Goal: Transaction & Acquisition: Purchase product/service

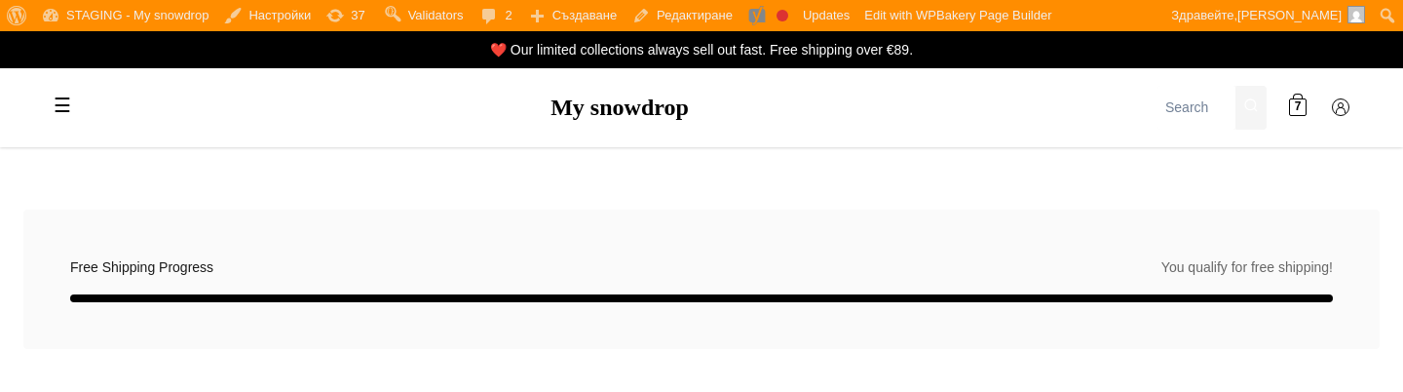
select select "BG-04"
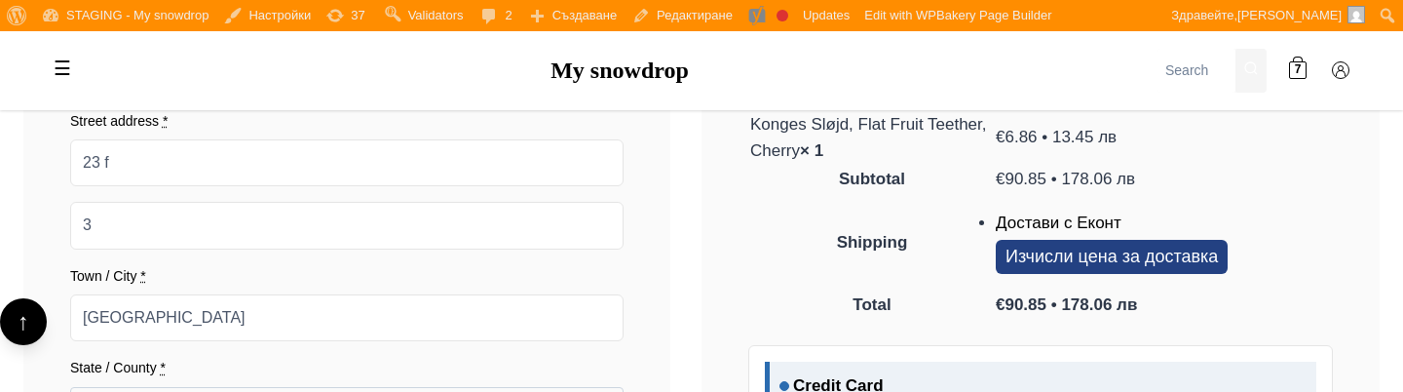
scroll to position [1884, 0]
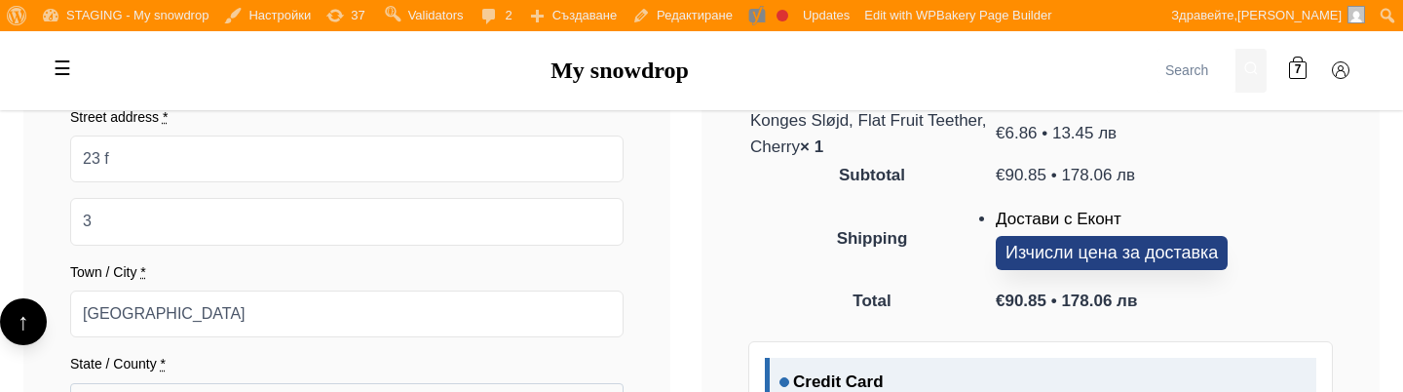
click at [1034, 245] on button "Изчисли цена за доставка" at bounding box center [1112, 253] width 232 height 34
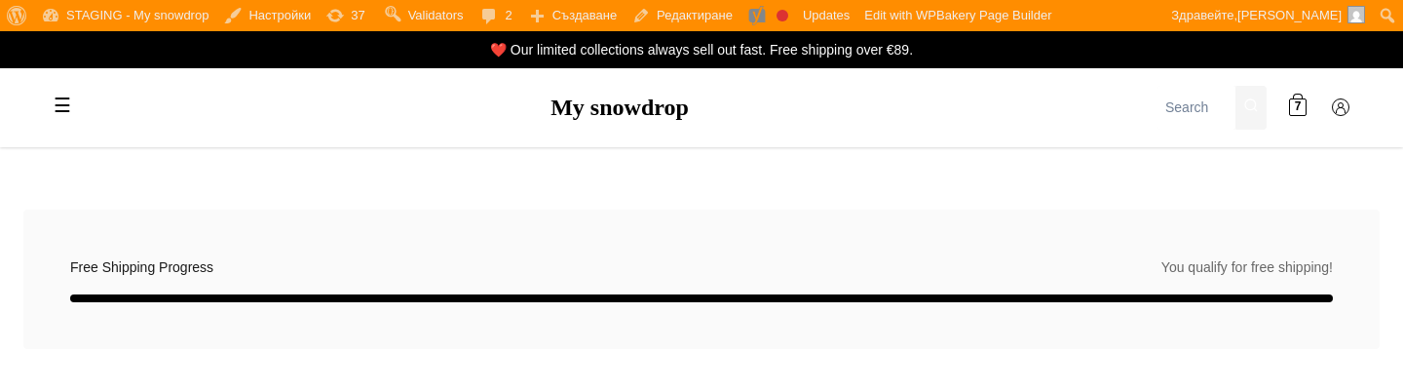
select select "BG-04"
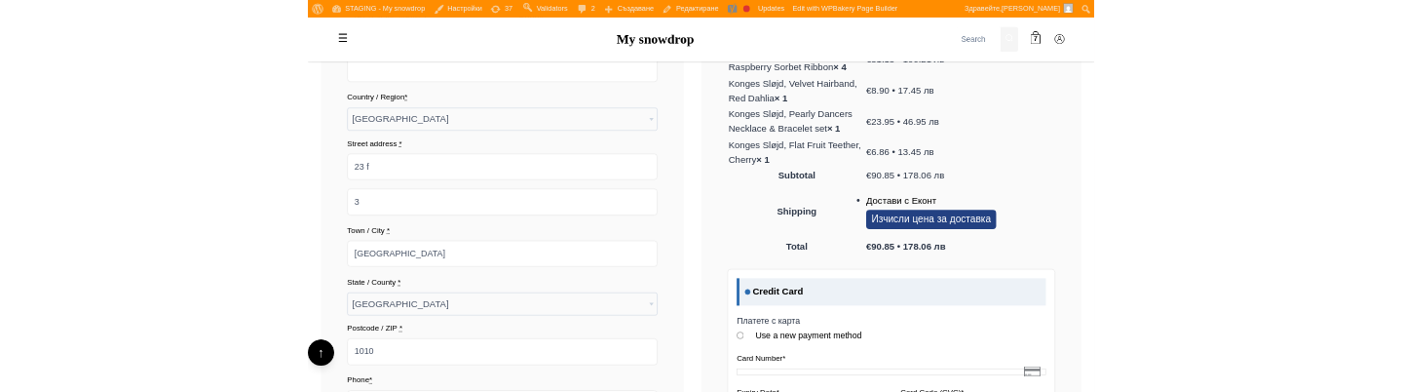
scroll to position [1772, 0]
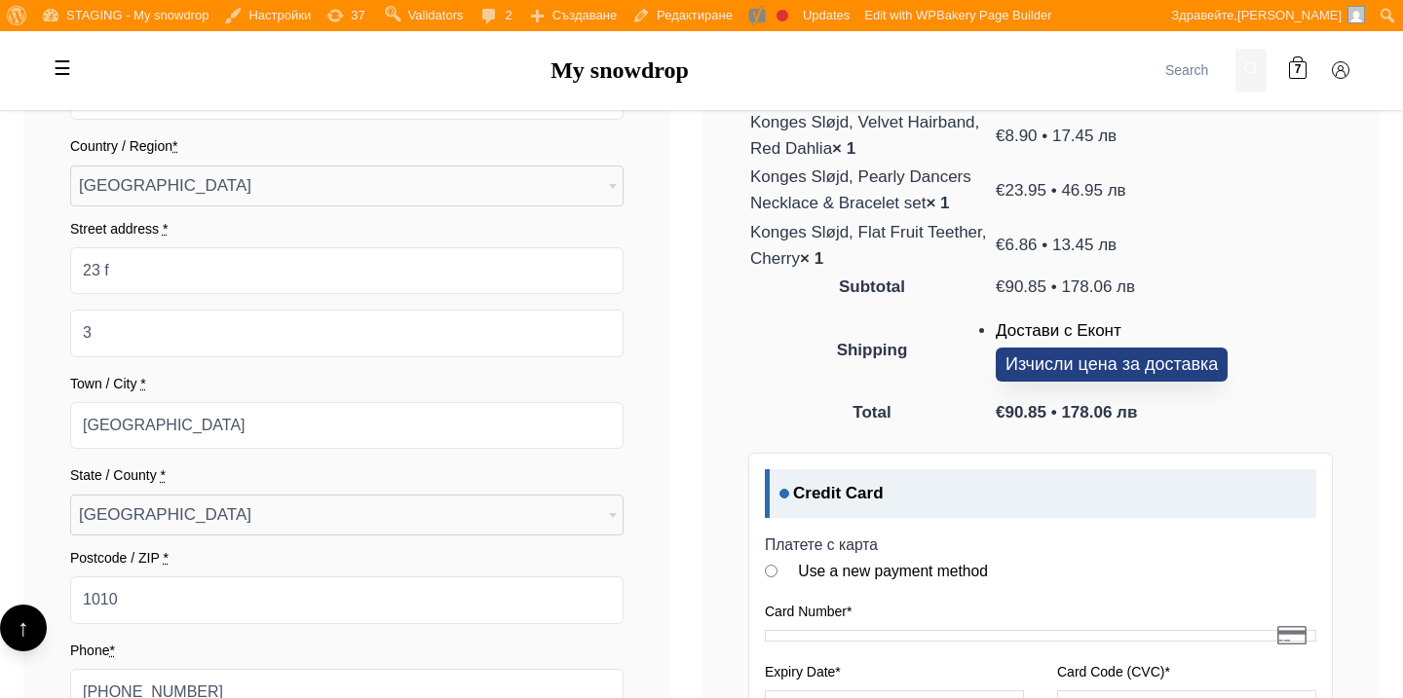
click at [1169, 352] on button "Изчисли цена за доставка" at bounding box center [1112, 365] width 232 height 34
click at [1167, 359] on button "Изчисли цена за доставка" at bounding box center [1112, 365] width 232 height 34
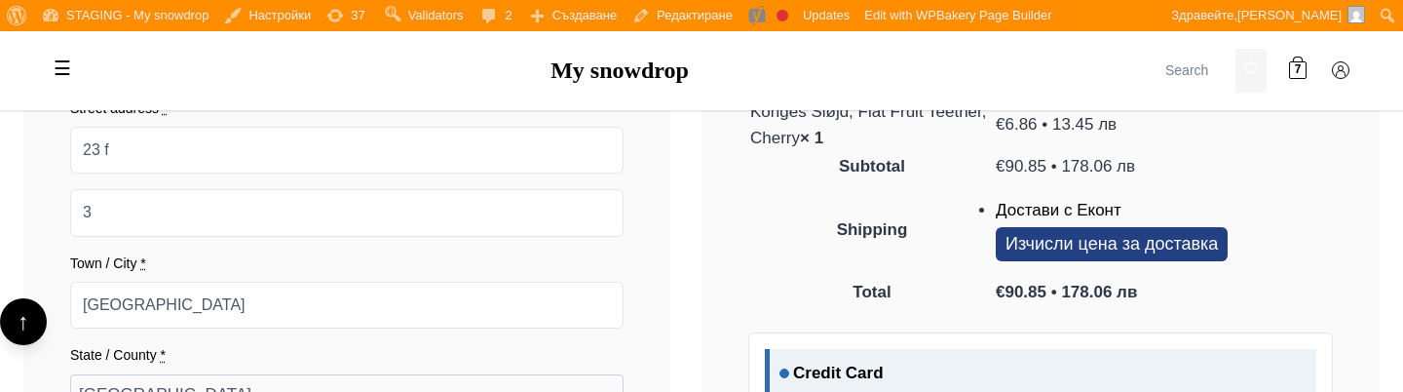
scroll to position [1894, 0]
click at [1026, 237] on button "Изчисли цена за доставка" at bounding box center [1112, 243] width 232 height 34
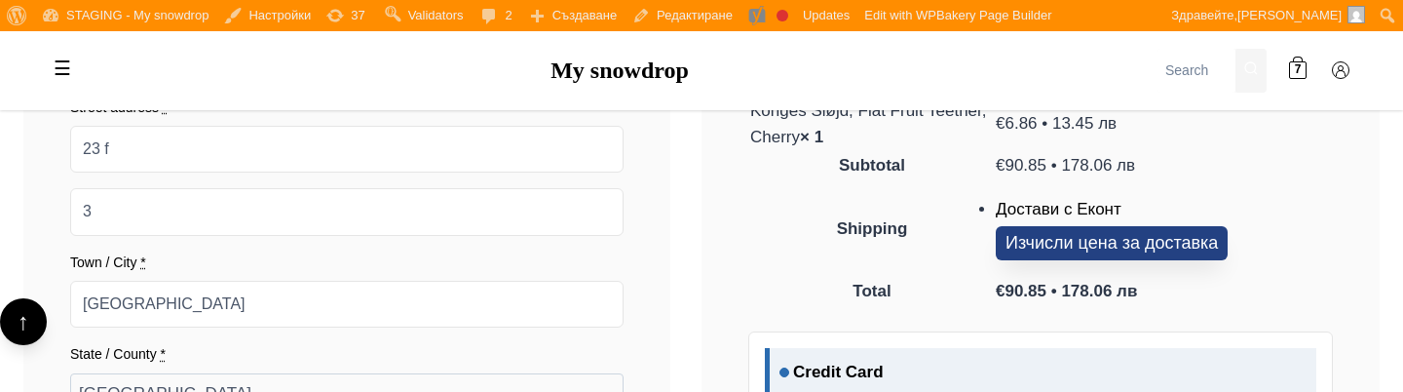
click at [1026, 237] on button "Изчисли цена за доставка" at bounding box center [1112, 243] width 232 height 34
click at [1014, 292] on span "€90.85 • 178.06 лв" at bounding box center [1066, 291] width 141 height 19
click at [1023, 257] on button "Изчисли цена за доставка" at bounding box center [1112, 243] width 232 height 34
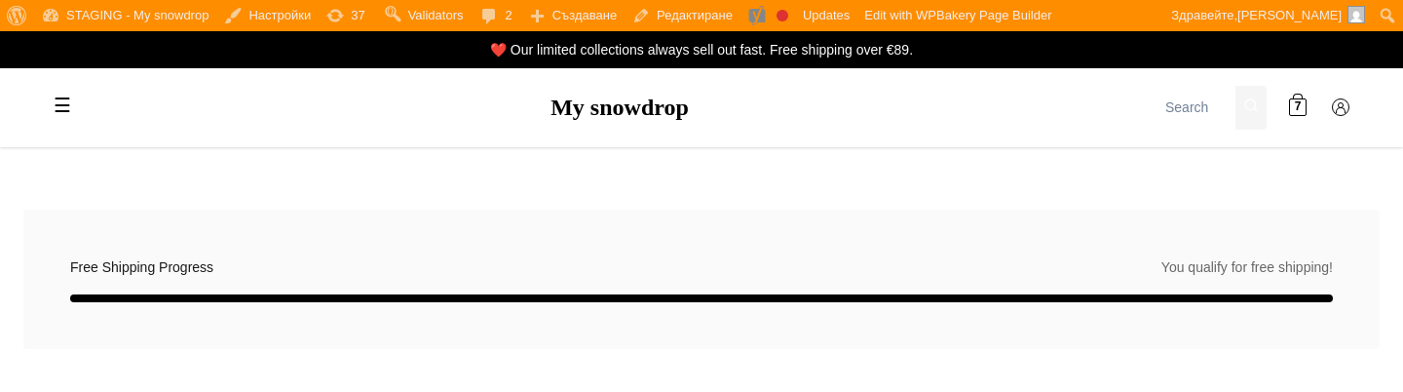
select select "BG-04"
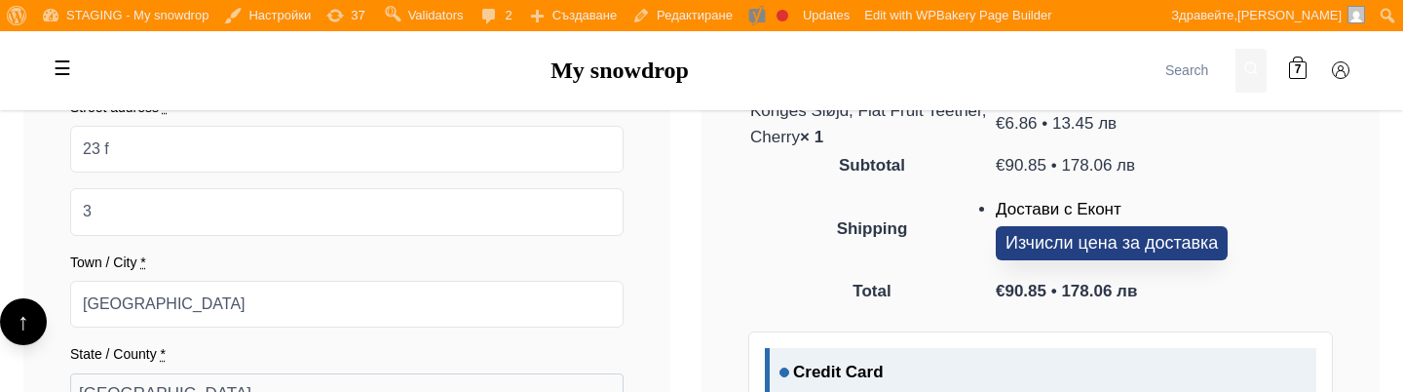
click at [1036, 246] on button "Изчисли цена за доставка" at bounding box center [1112, 243] width 232 height 34
click at [1076, 245] on button "Изчисли цена за доставка" at bounding box center [1112, 243] width 232 height 34
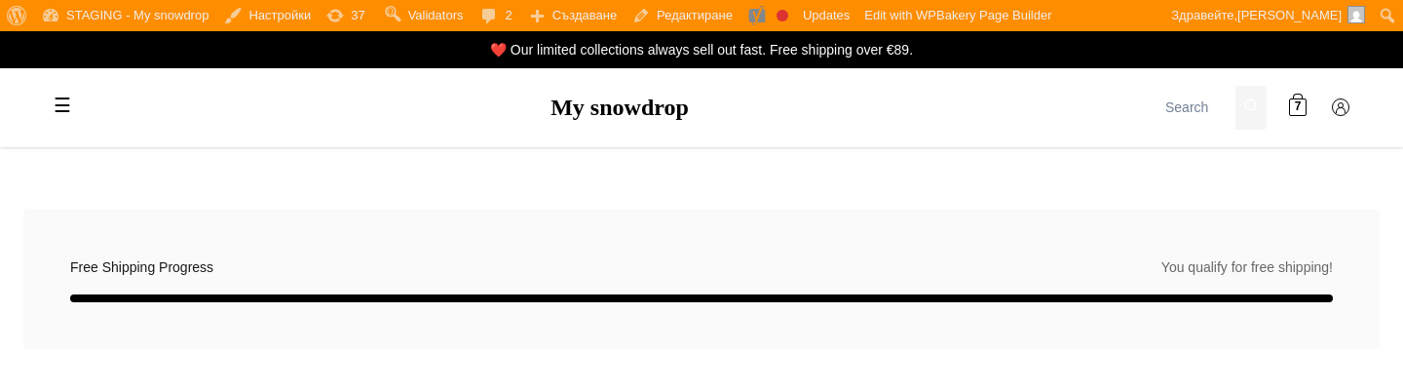
select select "BG-04"
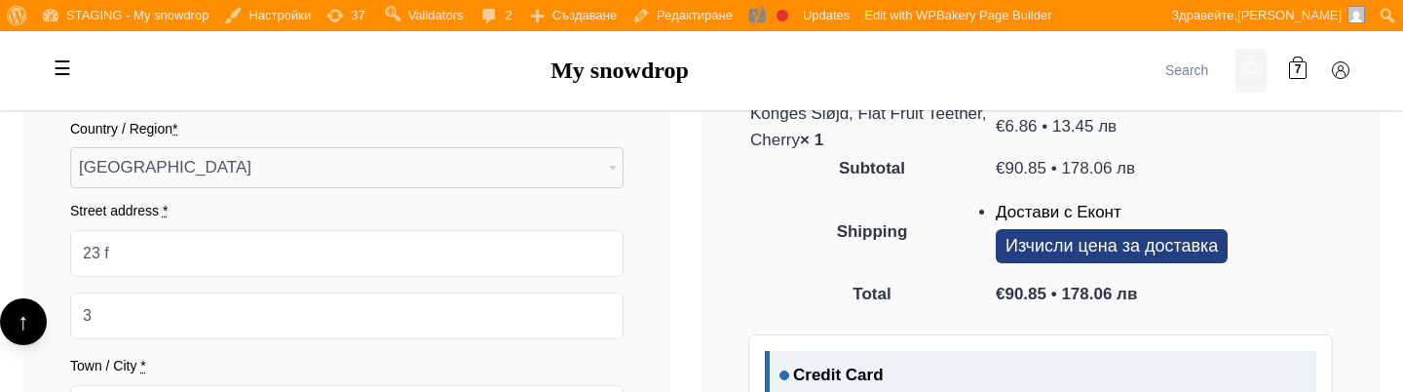
scroll to position [1729, 0]
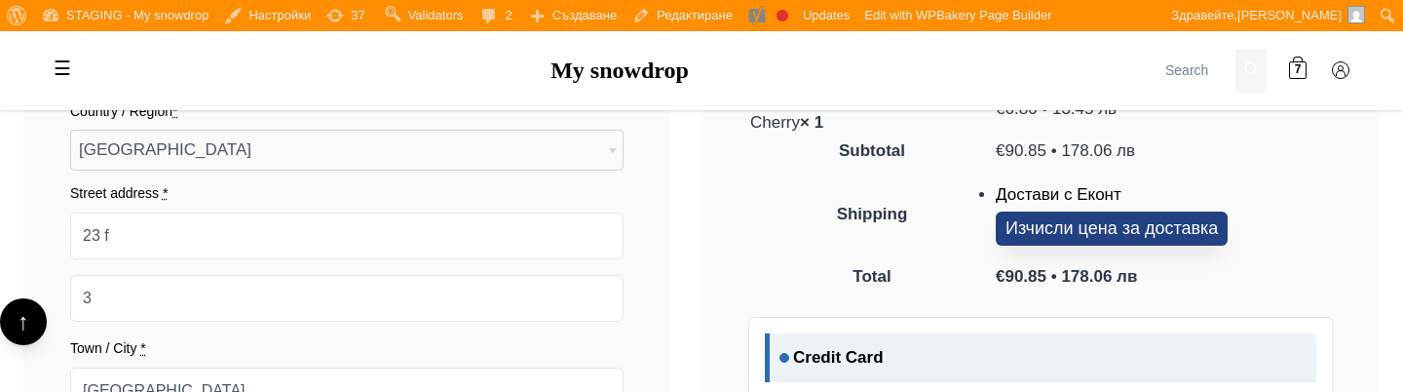
click at [1121, 221] on button "Изчисли цена за доставка" at bounding box center [1112, 228] width 232 height 34
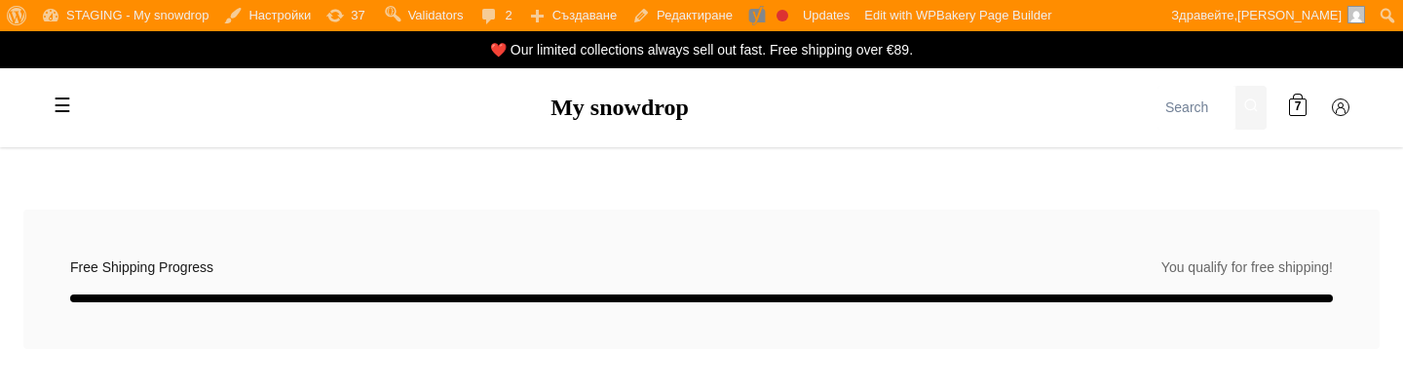
select select "BG-04"
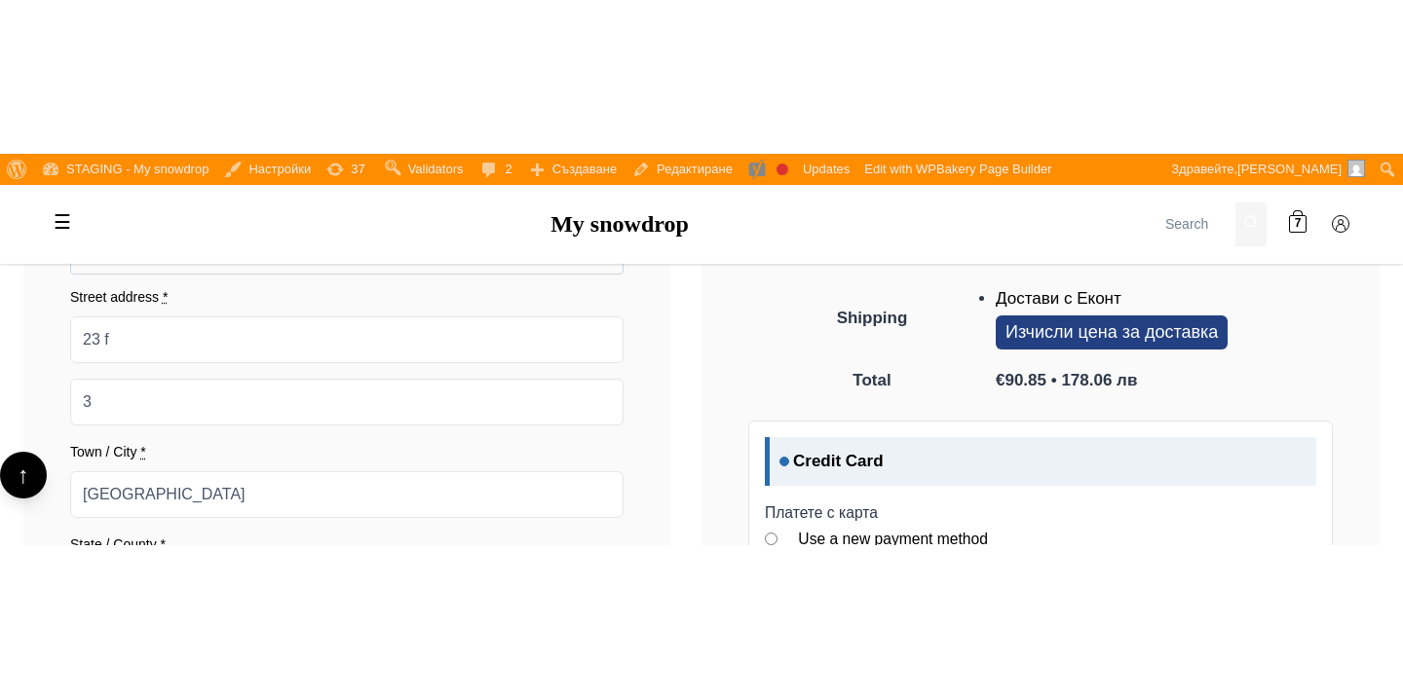
scroll to position [1798, 0]
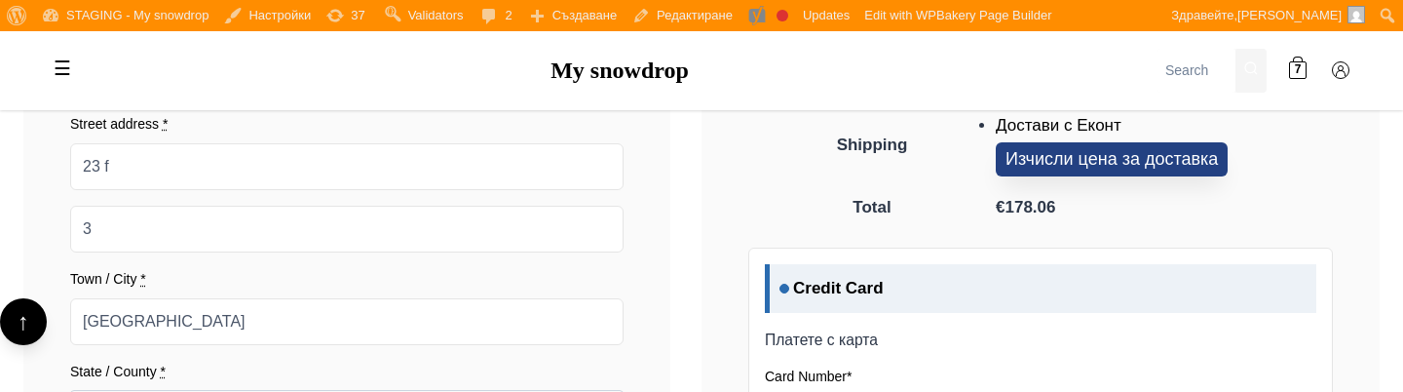
click at [1011, 160] on button "Изчисли цена за доставка" at bounding box center [1112, 159] width 232 height 34
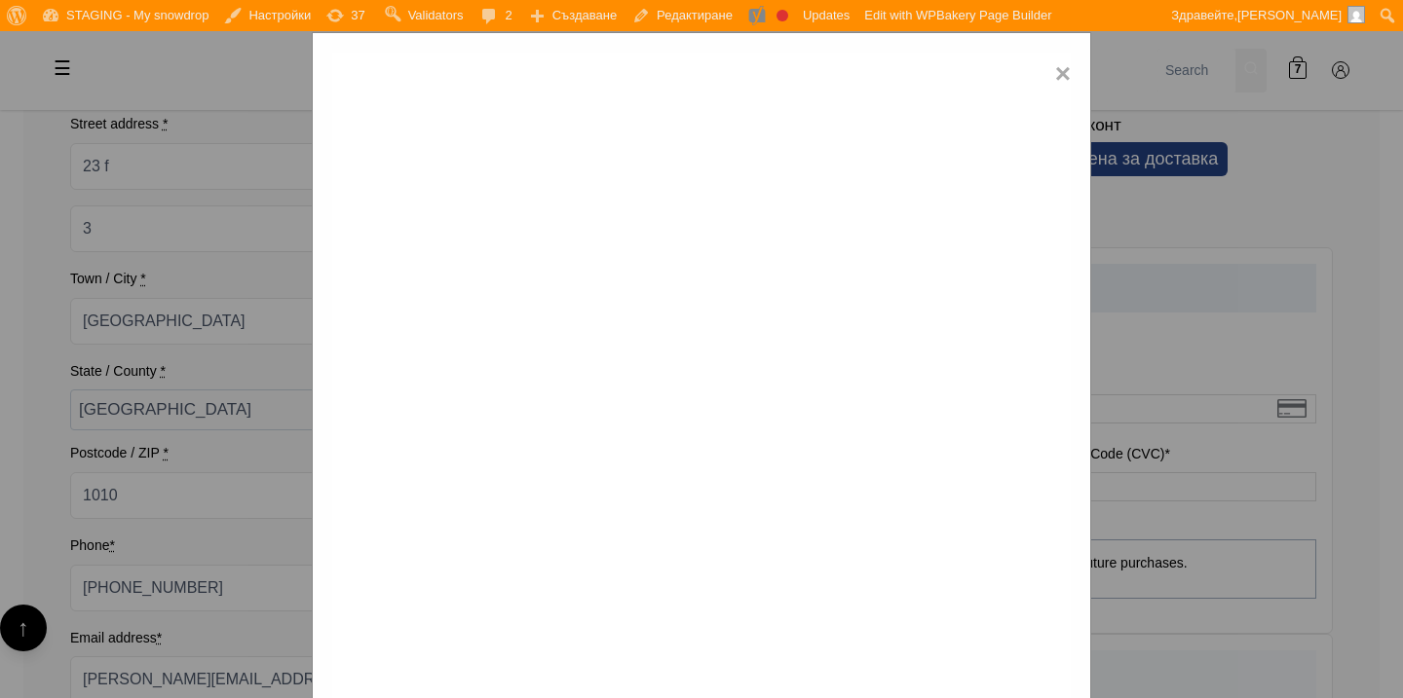
scroll to position [40, 0]
click at [1055, 76] on span "×" at bounding box center [1063, 78] width 16 height 44
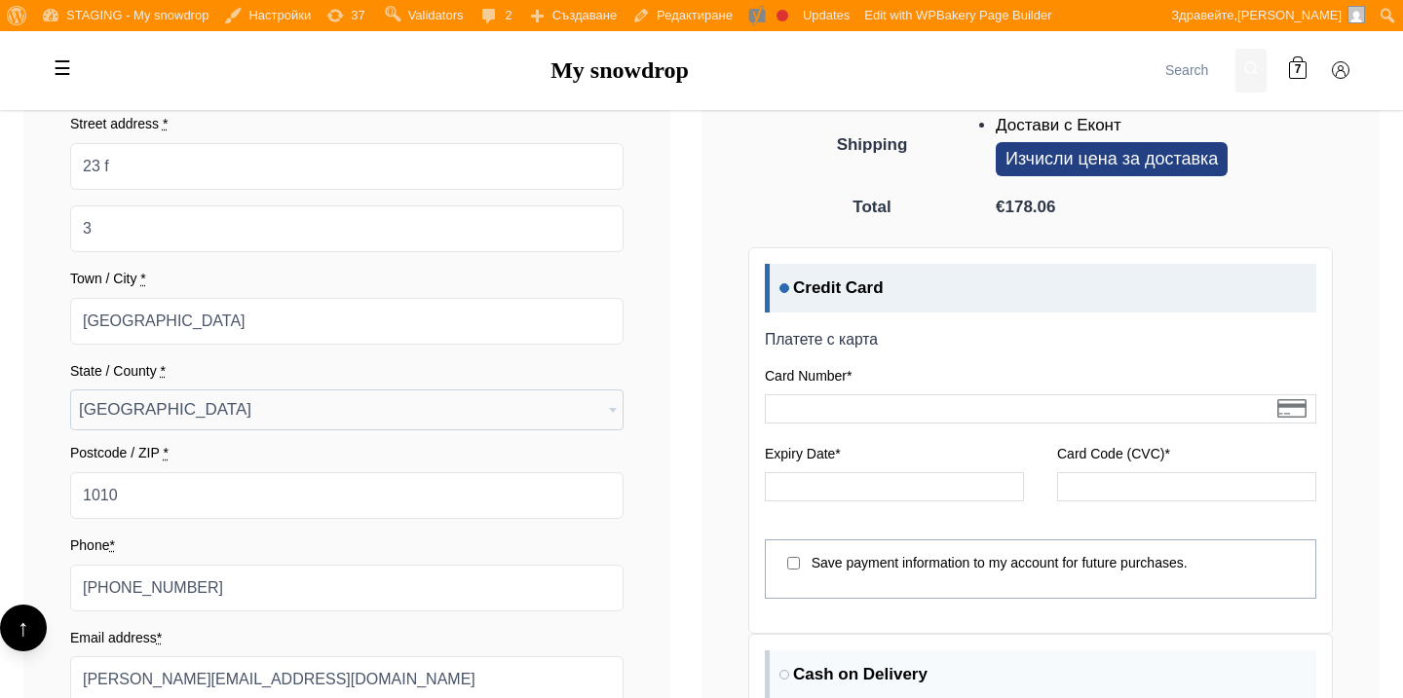
click at [664, 231] on div "Billing Information Billing & Shipping First name * Peter Last name * Popov Com…" at bounding box center [346, 246] width 647 height 1039
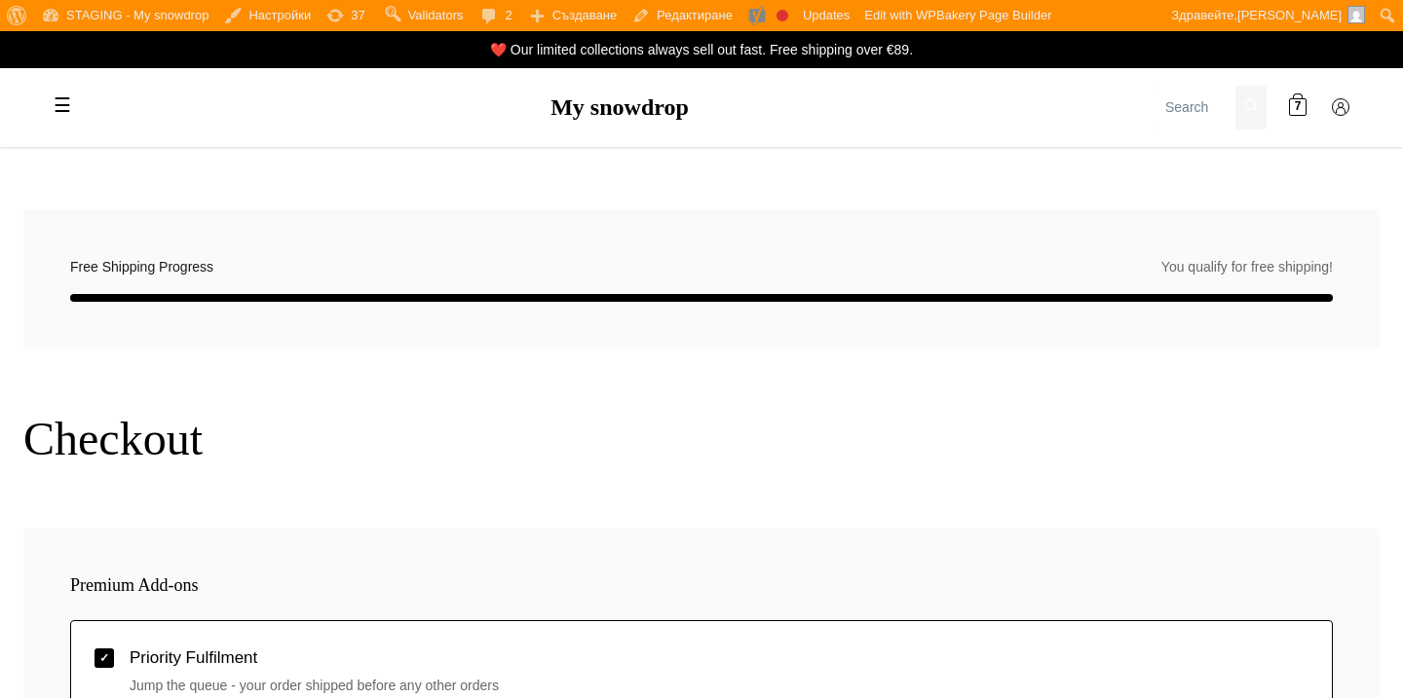
select select "BG-04"
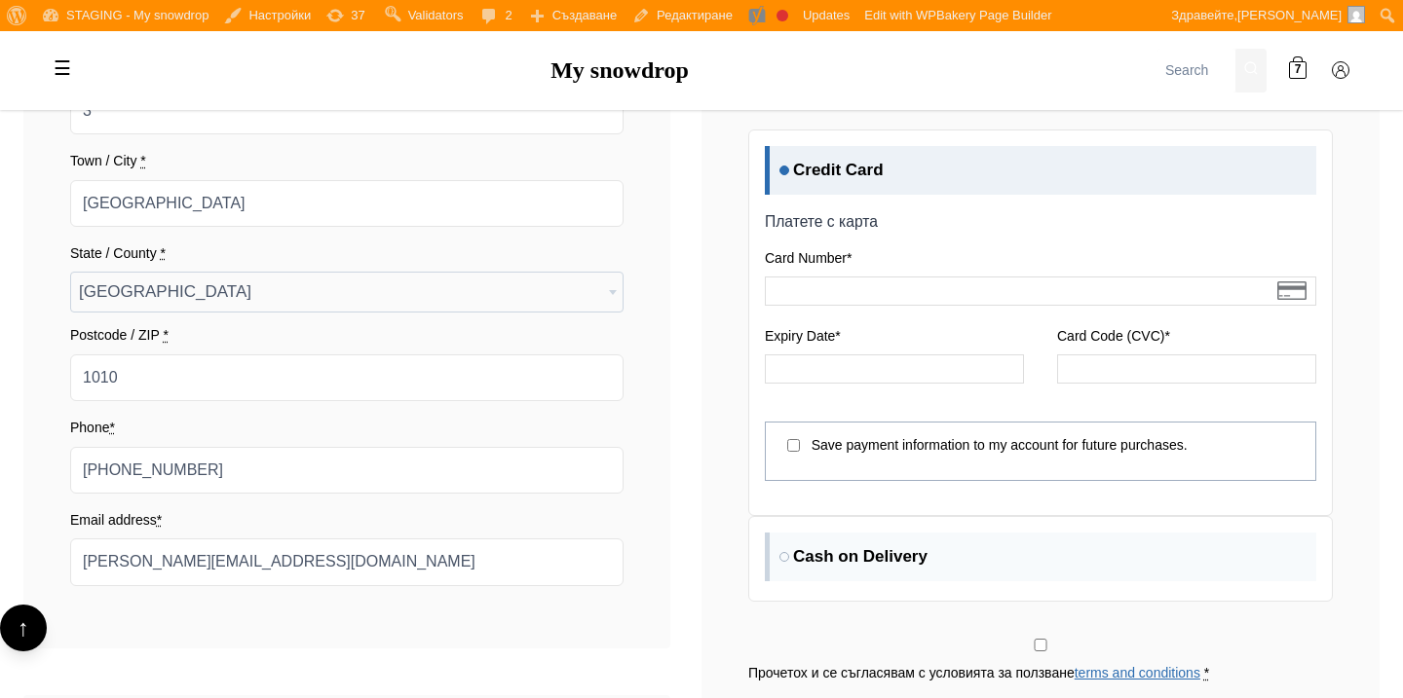
scroll to position [1938, 0]
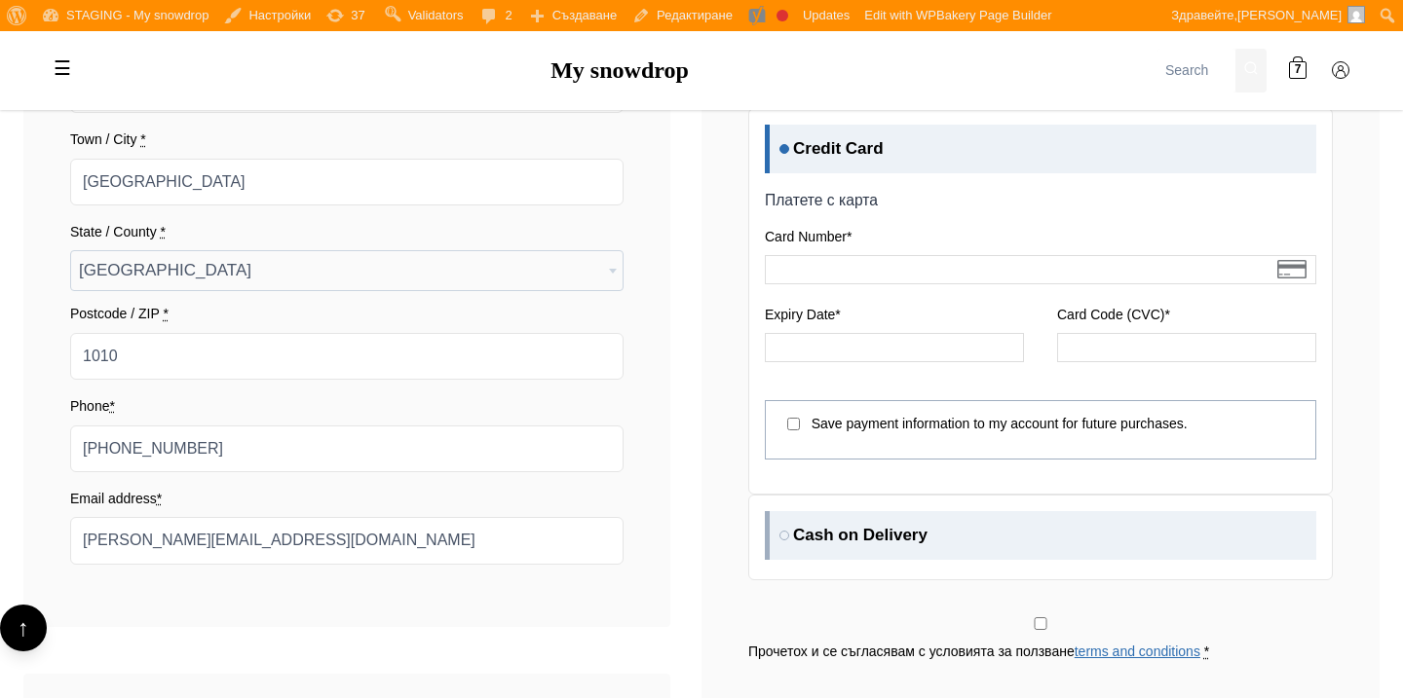
click at [788, 535] on label "Cash on Delivery" at bounding box center [1040, 535] width 551 height 49
click at [777, 524] on input "Cash on Delivery" at bounding box center [771, 517] width 13 height 13
radio input "true"
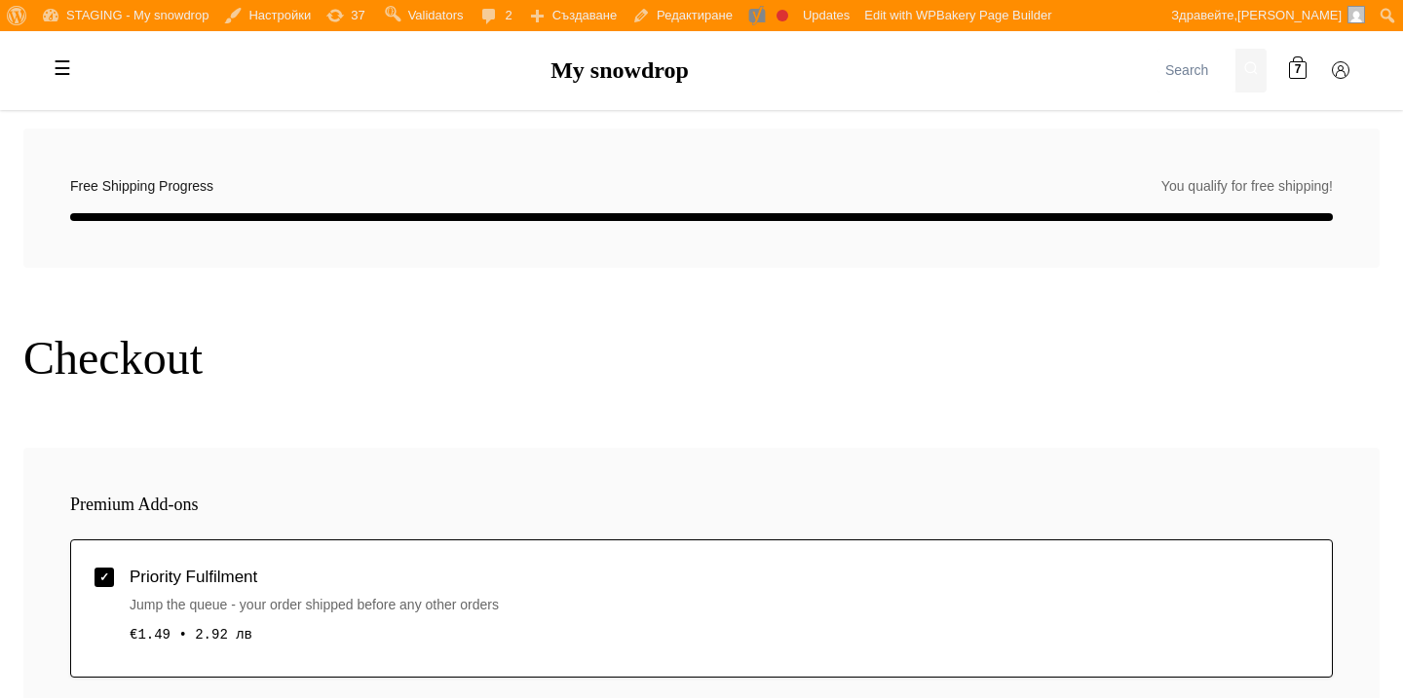
scroll to position [74, 0]
